Goal: Transaction & Acquisition: Purchase product/service

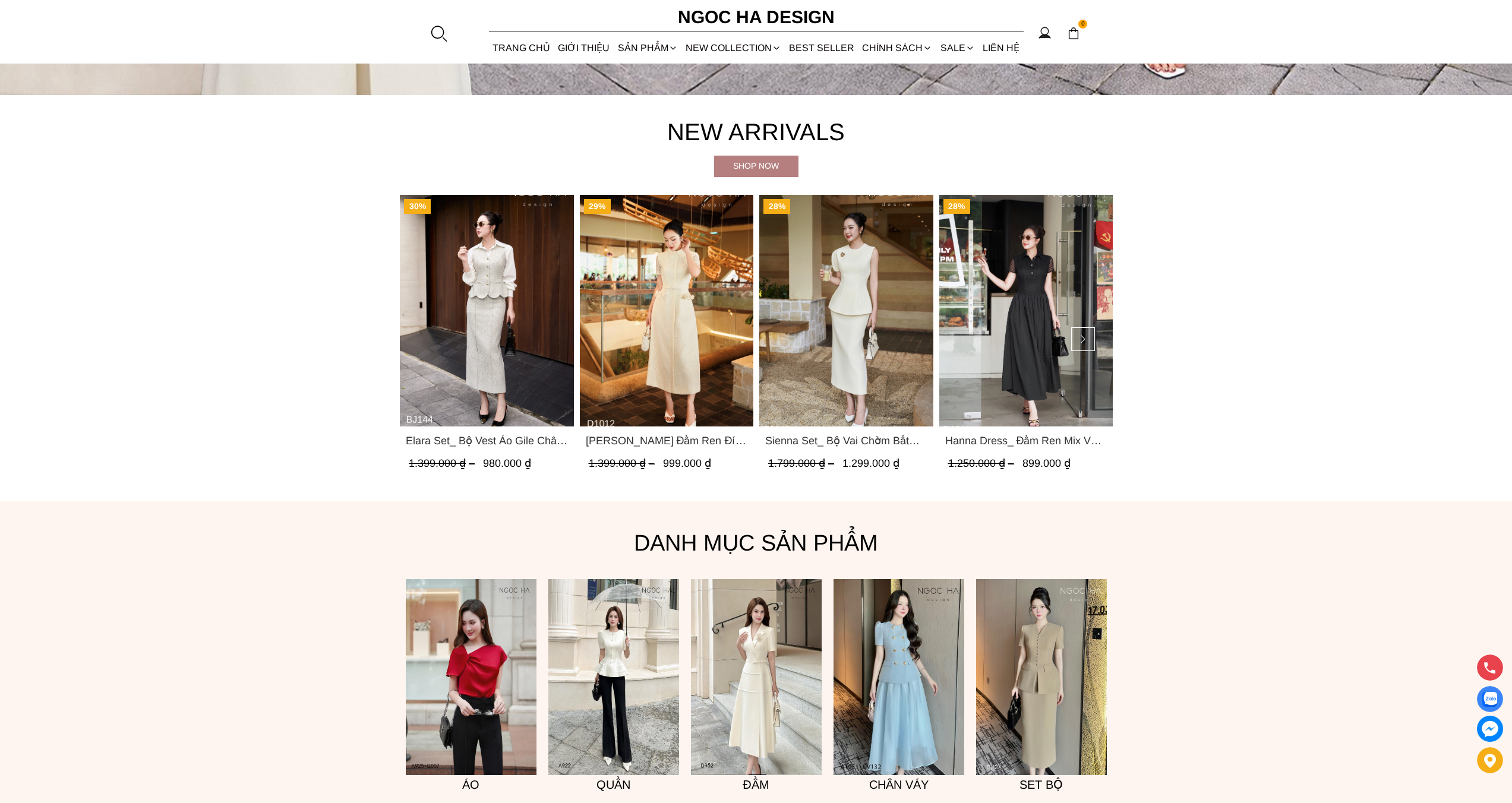
scroll to position [766, 0]
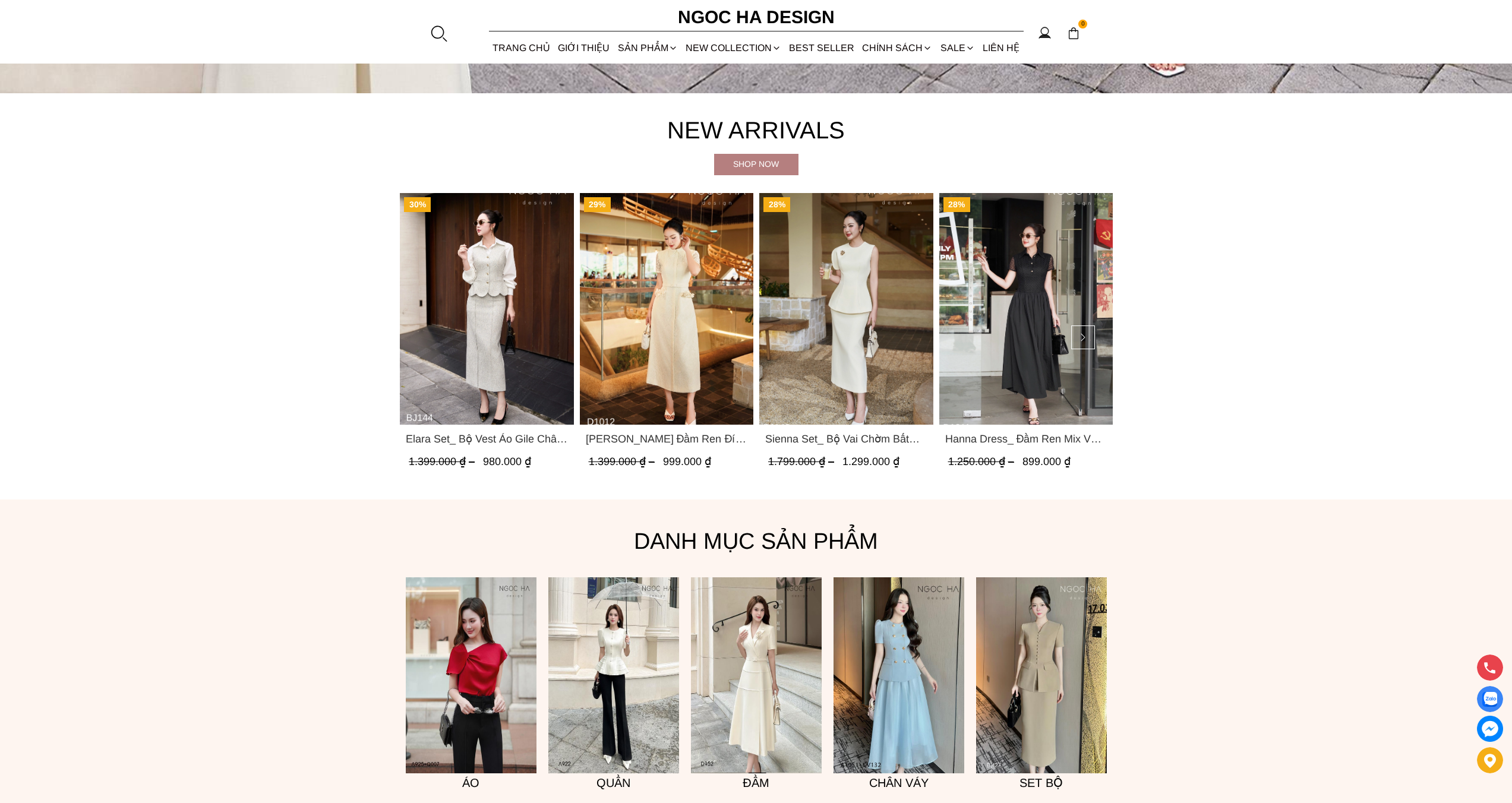
click at [504, 329] on img "Product image - Elara Set_ Bộ Vest Áo Gile Chân Váy Bút Chì BJ144" at bounding box center [487, 309] width 174 height 232
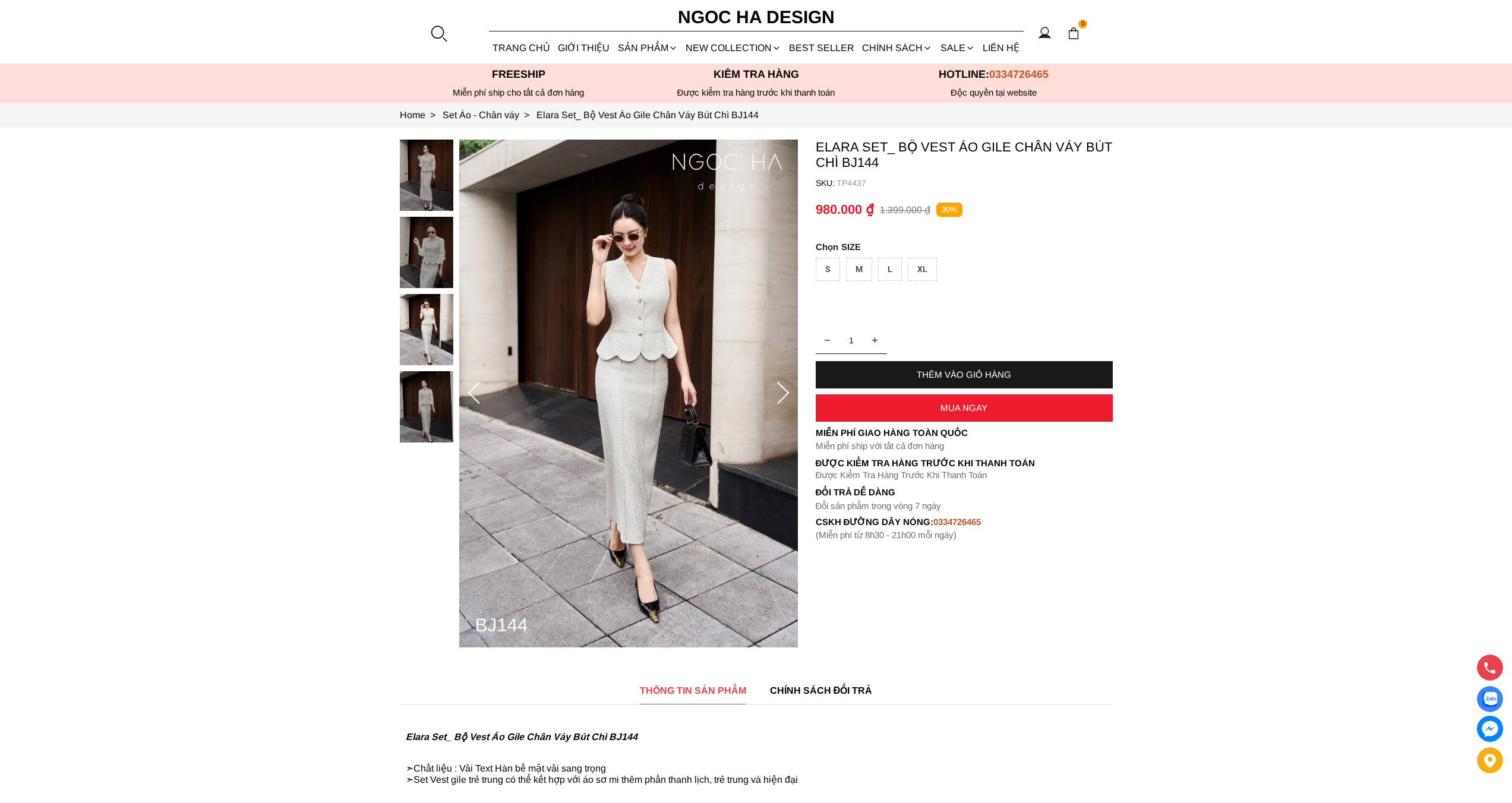
click at [956, 225] on container "Elara Set_ Bộ Vest Áo Gile Chân Váy Bút Chì BJ144 SKU: TP4437 1 THÊM VÀO GIỎ HÀ…" at bounding box center [964, 340] width 297 height 401
click at [856, 179] on p "TP4437" at bounding box center [974, 182] width 276 height 9
copy p "TP4437"
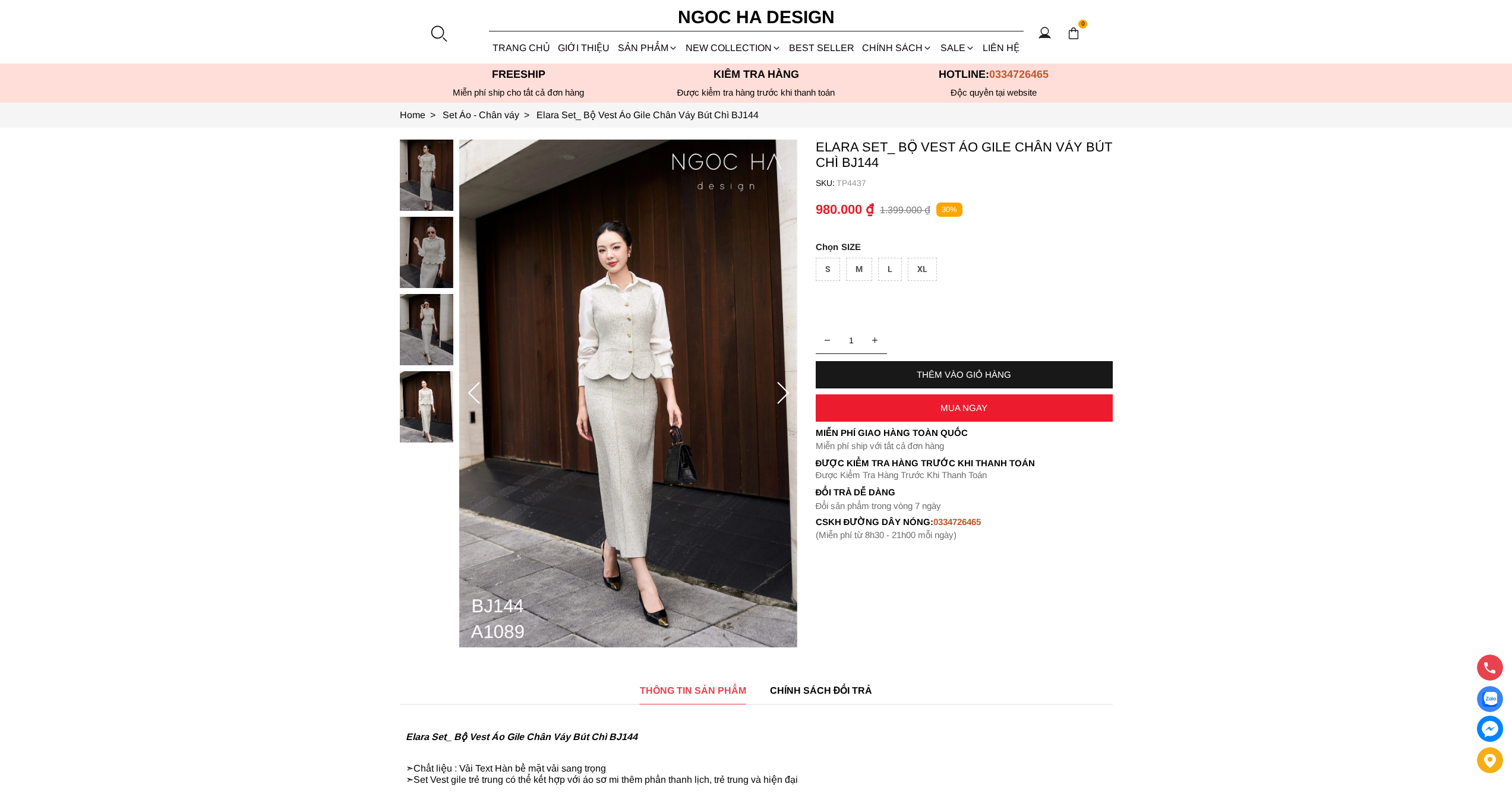
click at [824, 271] on div "S" at bounding box center [828, 269] width 25 height 23
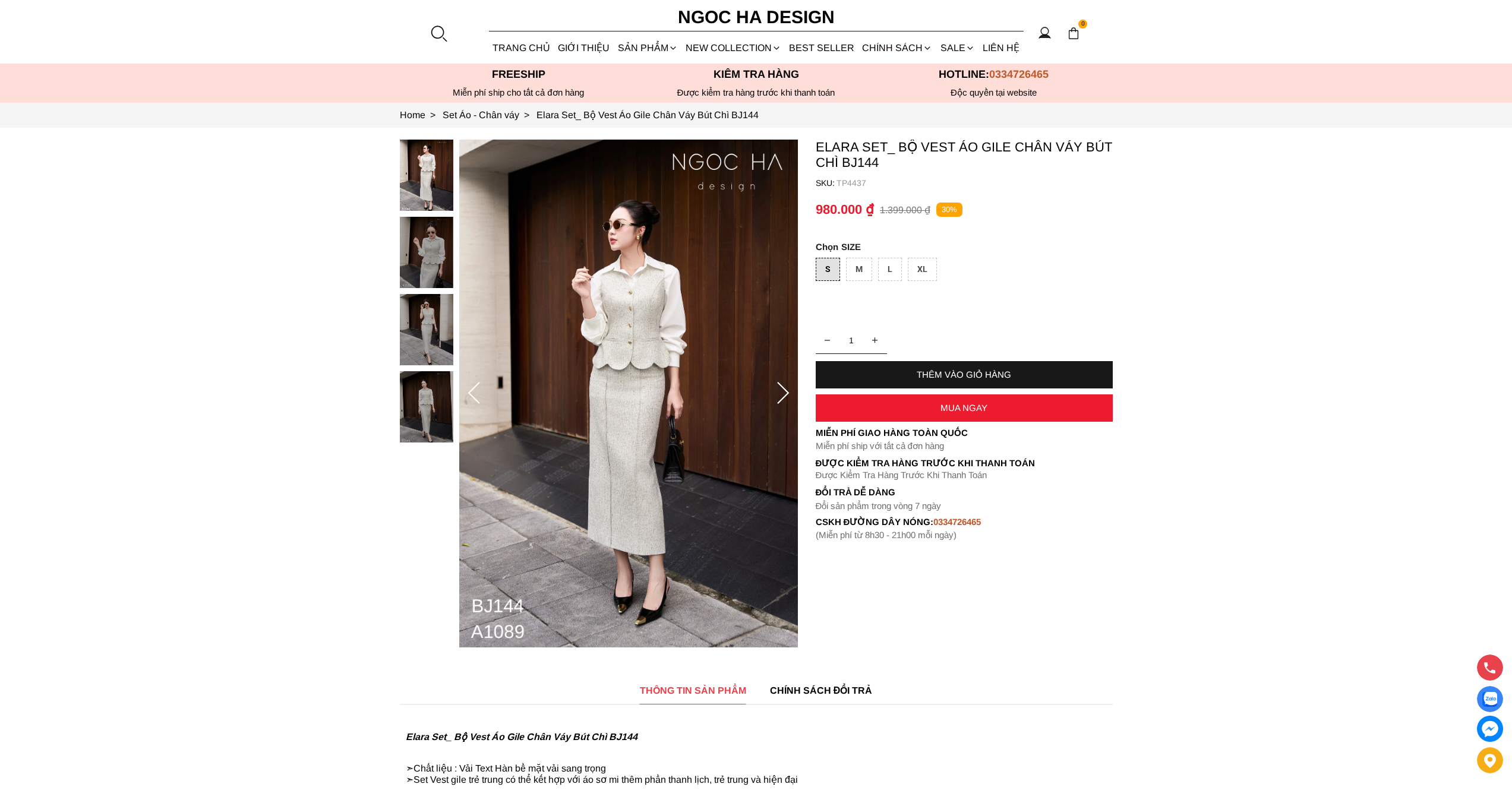
click at [942, 378] on div "THÊM VÀO GIỎ HÀNG" at bounding box center [964, 374] width 297 height 10
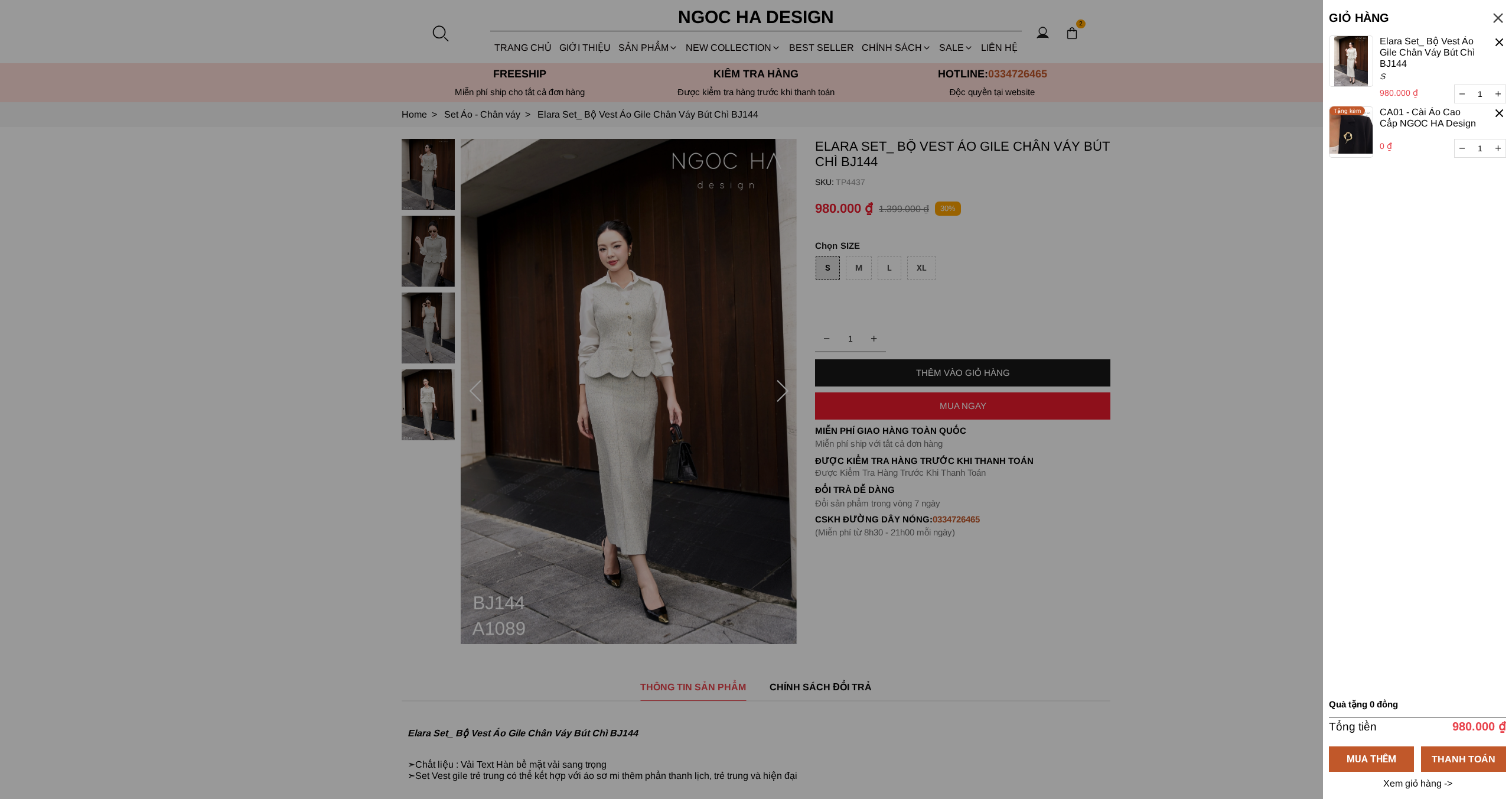
click at [1002, 280] on div at bounding box center [756, 400] width 1512 height 799
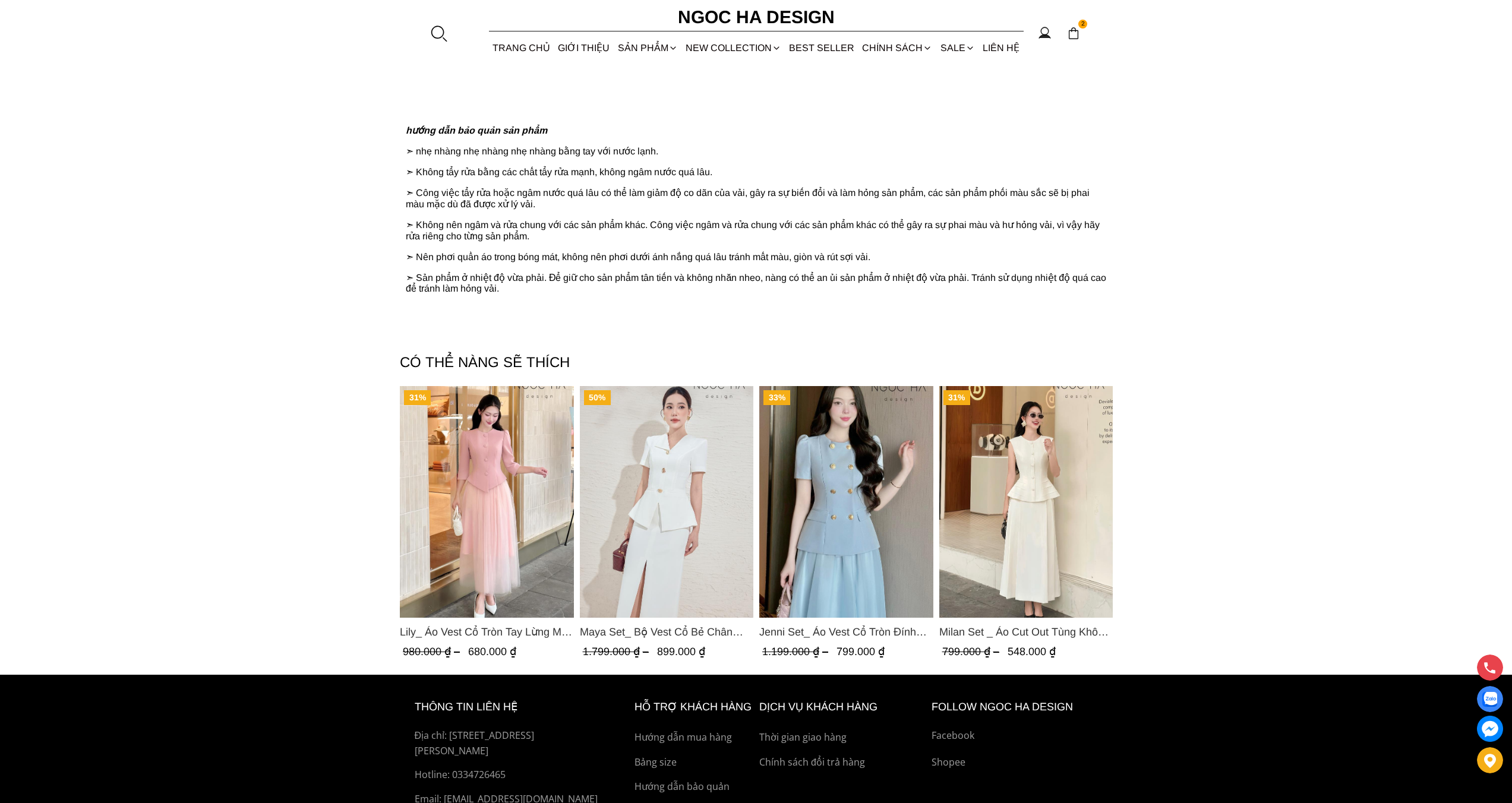
scroll to position [1451, 0]
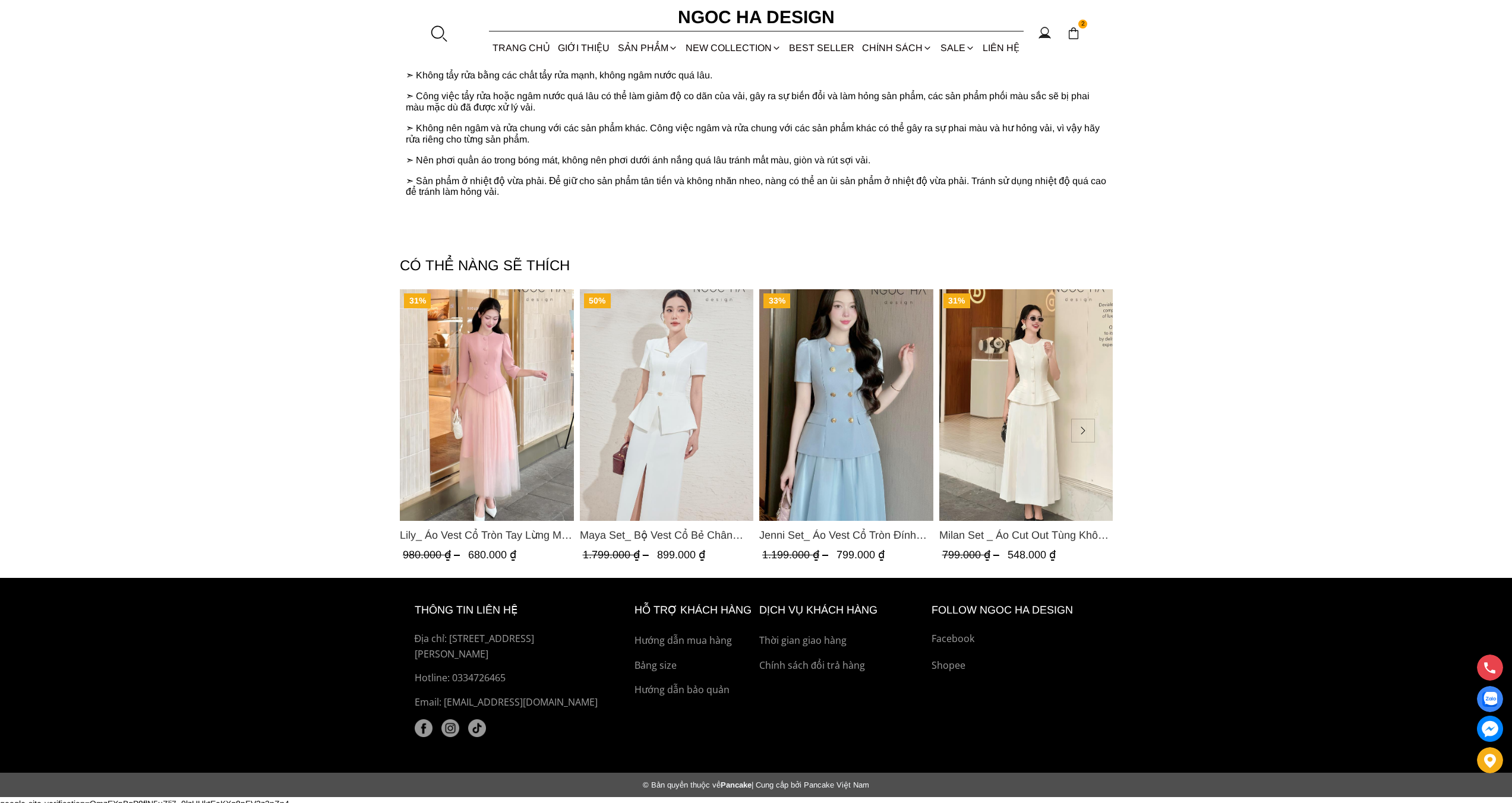
click at [1027, 427] on img "Product image - Milan Set _ Áo Cut Out Tùng Không Tay Kết Hợp Chân Váy Xếp Ly A…" at bounding box center [1026, 405] width 174 height 232
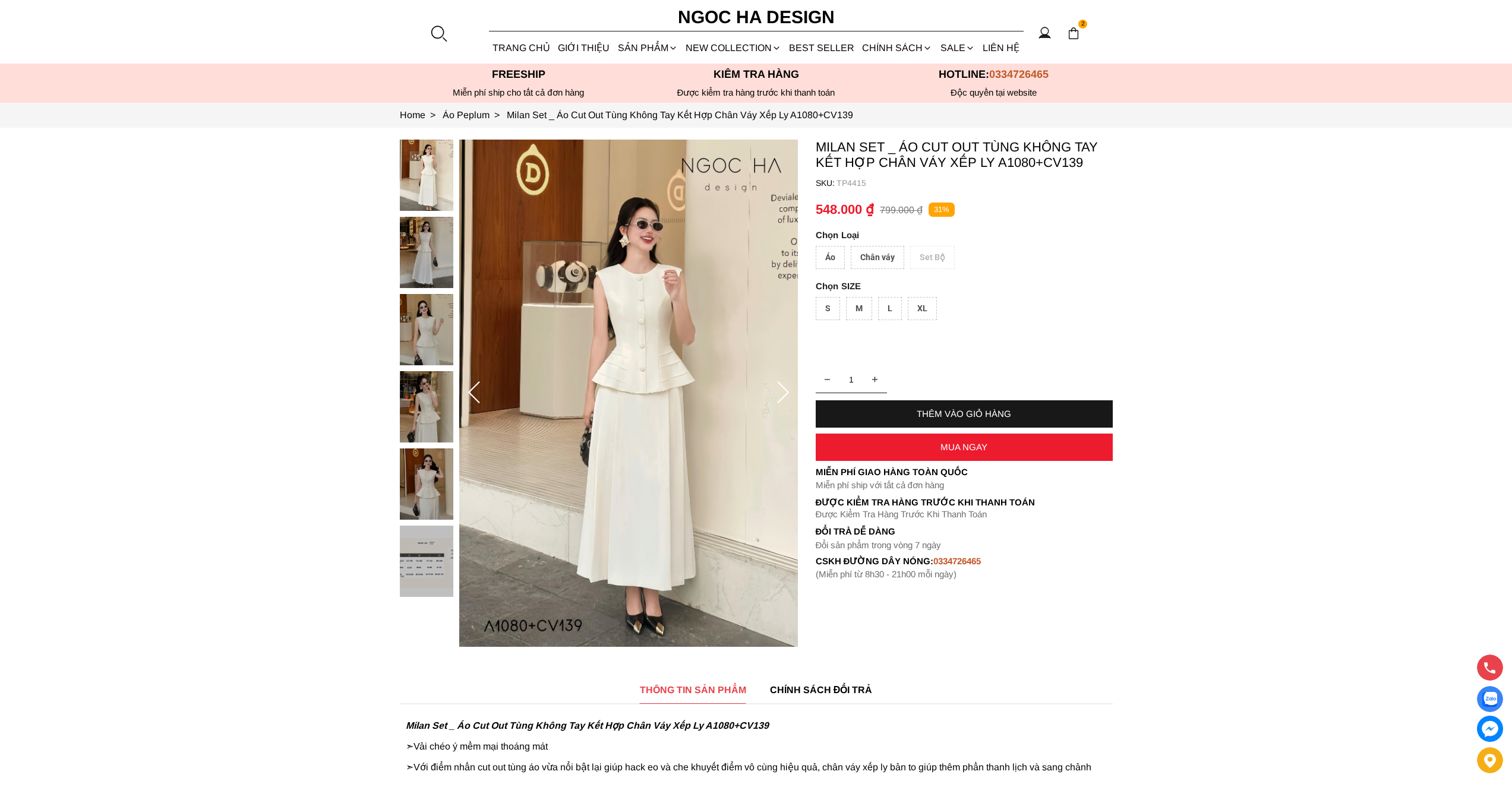
click at [832, 256] on div "Áo" at bounding box center [831, 257] width 29 height 23
click at [826, 310] on div "S" at bounding box center [828, 308] width 25 height 23
click at [905, 415] on div "THÊM VÀO GIỎ HÀNG" at bounding box center [964, 413] width 297 height 10
select select "Đỏ"
select select "S"
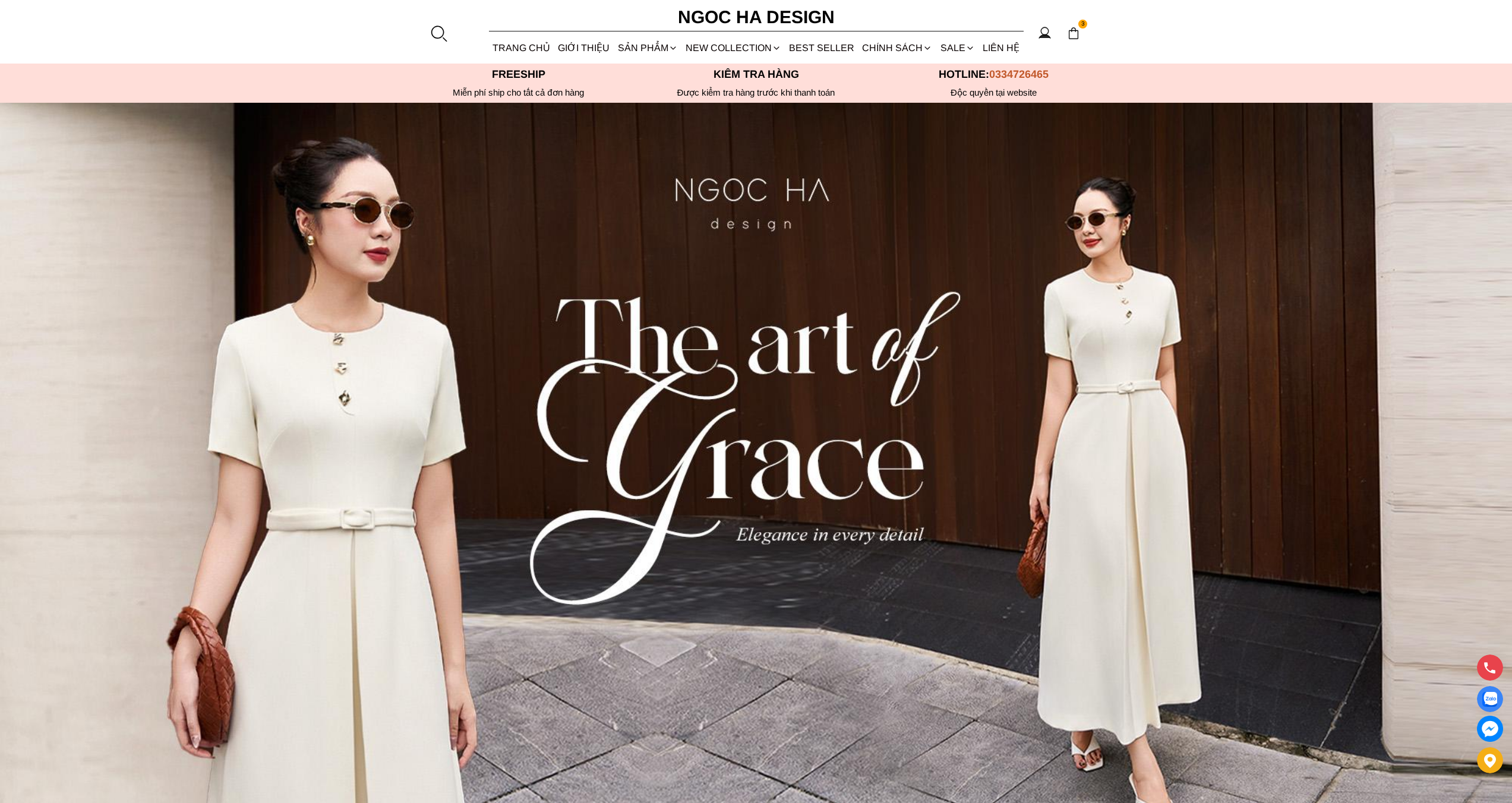
select select "Đỏ"
select select "S"
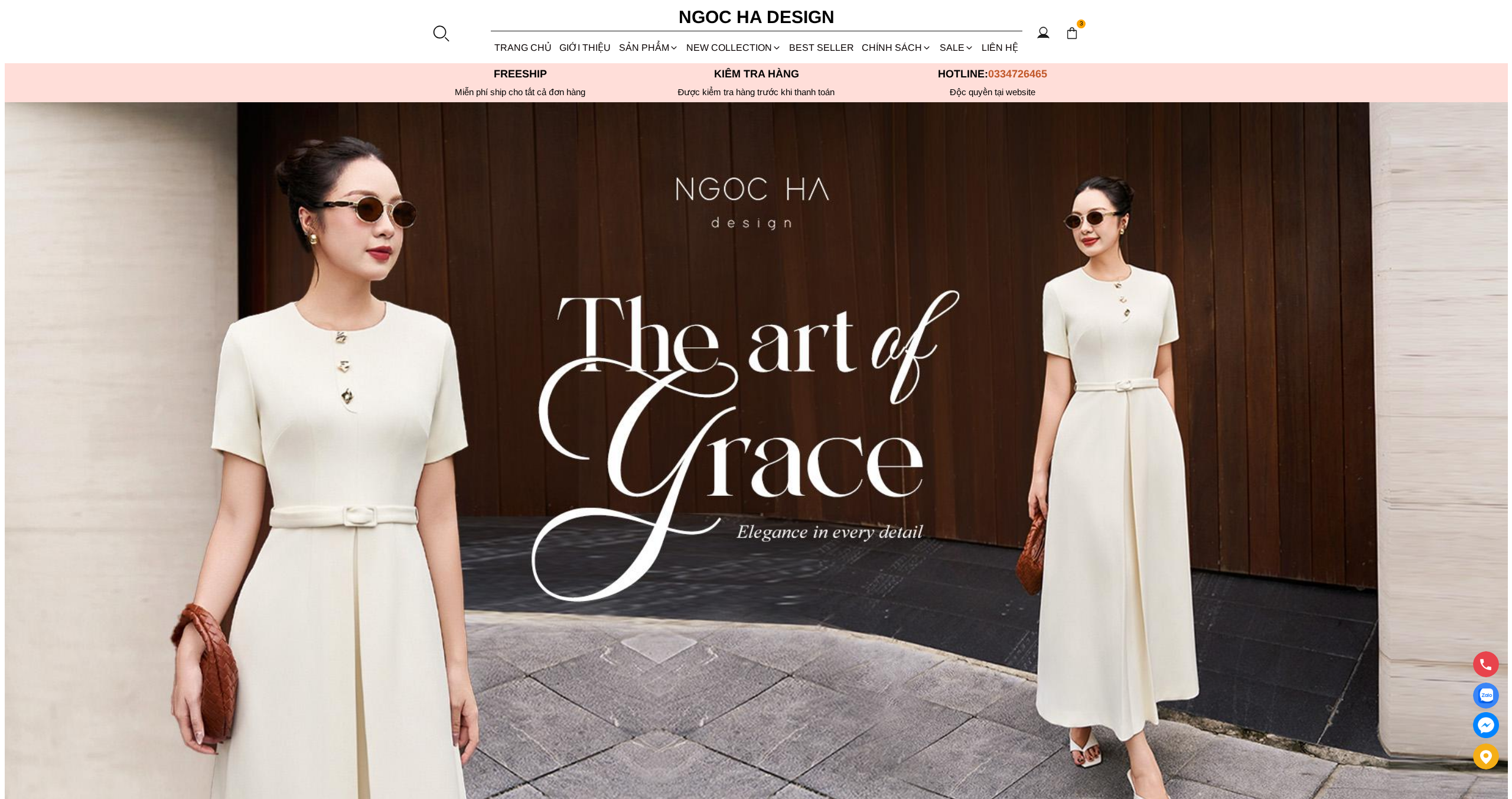
scroll to position [3, 0]
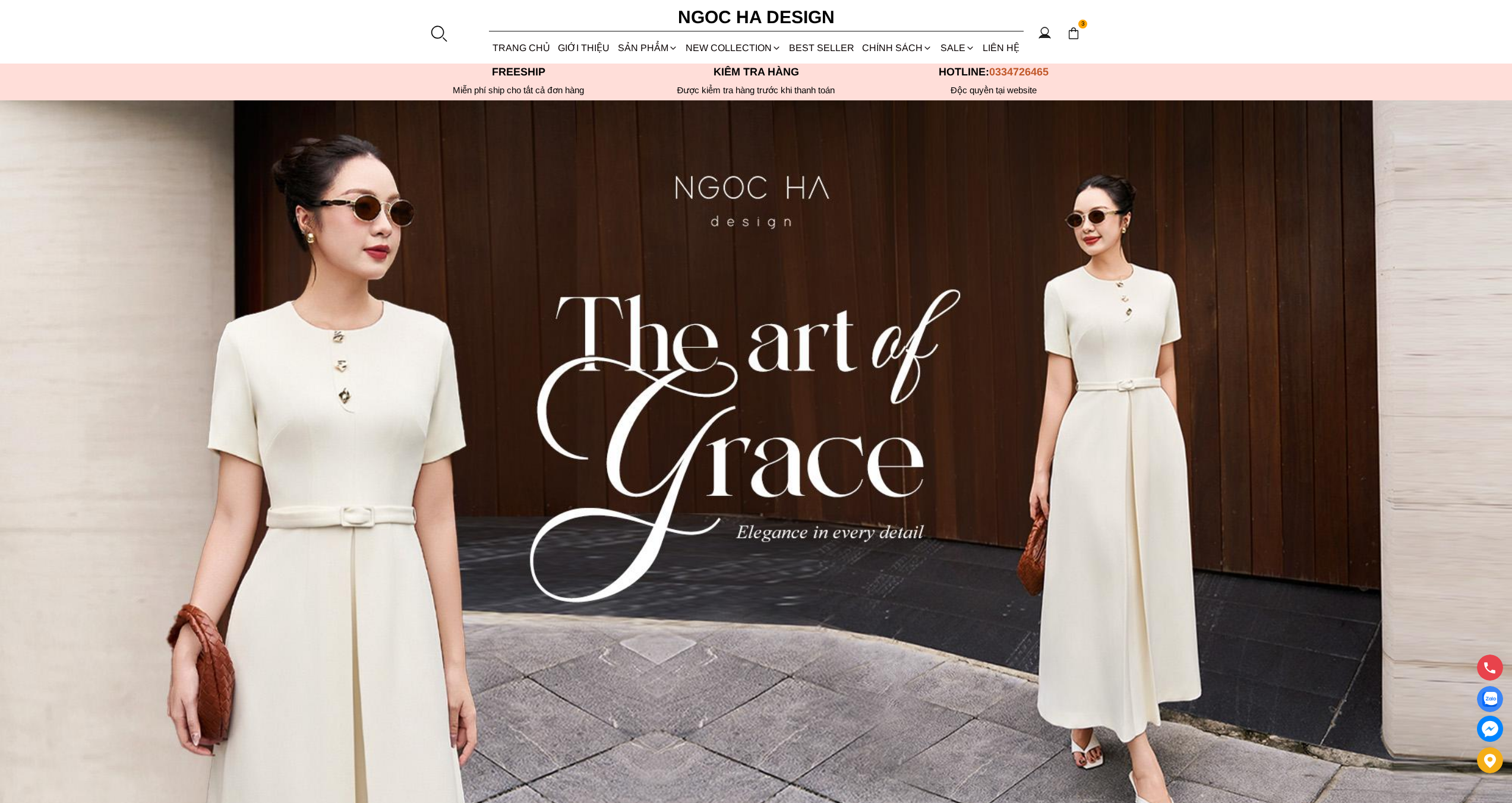
click at [1076, 30] on img at bounding box center [1073, 33] width 13 height 13
